Goal: Navigation & Orientation: Understand site structure

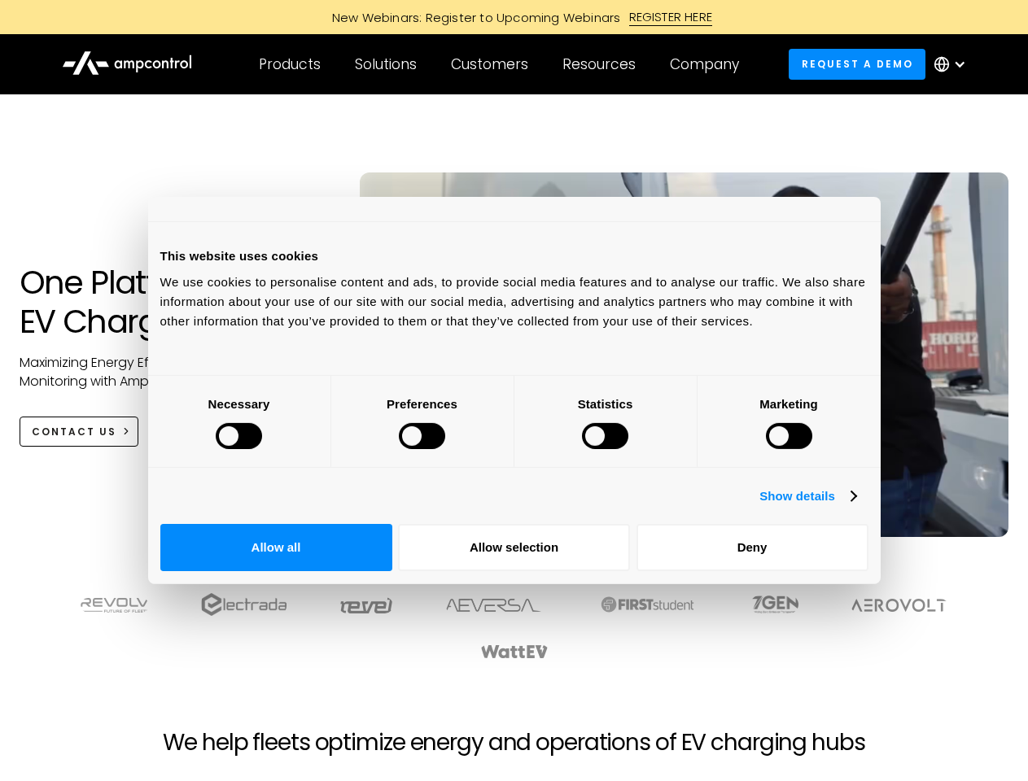
click at [262, 449] on div at bounding box center [239, 436] width 46 height 26
click at [855, 506] on link "Show details" at bounding box center [807, 497] width 96 height 20
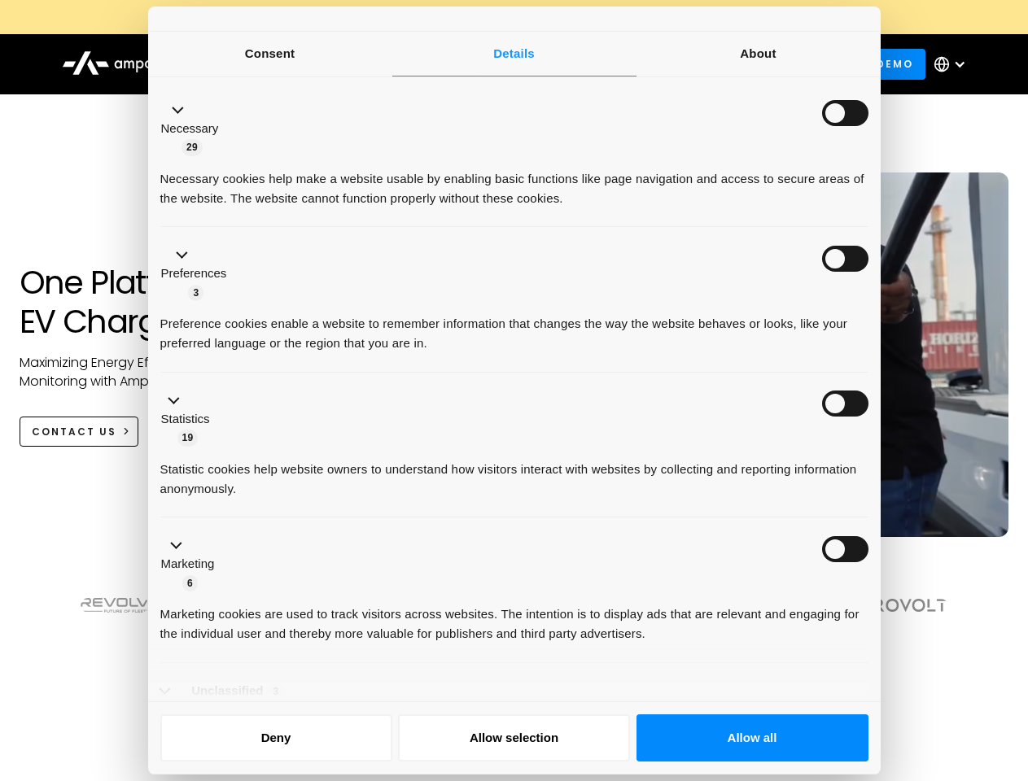
click at [876, 568] on ul "Necessary 29 Necessary cookies help make a website usable by enabling basic fun…" at bounding box center [513, 417] width 723 height 670
click at [899, 622] on div at bounding box center [514, 626] width 904 height 68
click at [899, 675] on div at bounding box center [514, 642] width 937 height 101
click at [500, 64] on div "Customers" at bounding box center [489, 64] width 77 height 18
click at [289, 64] on div "Products" at bounding box center [290, 64] width 62 height 18
